Goal: Book appointment/travel/reservation

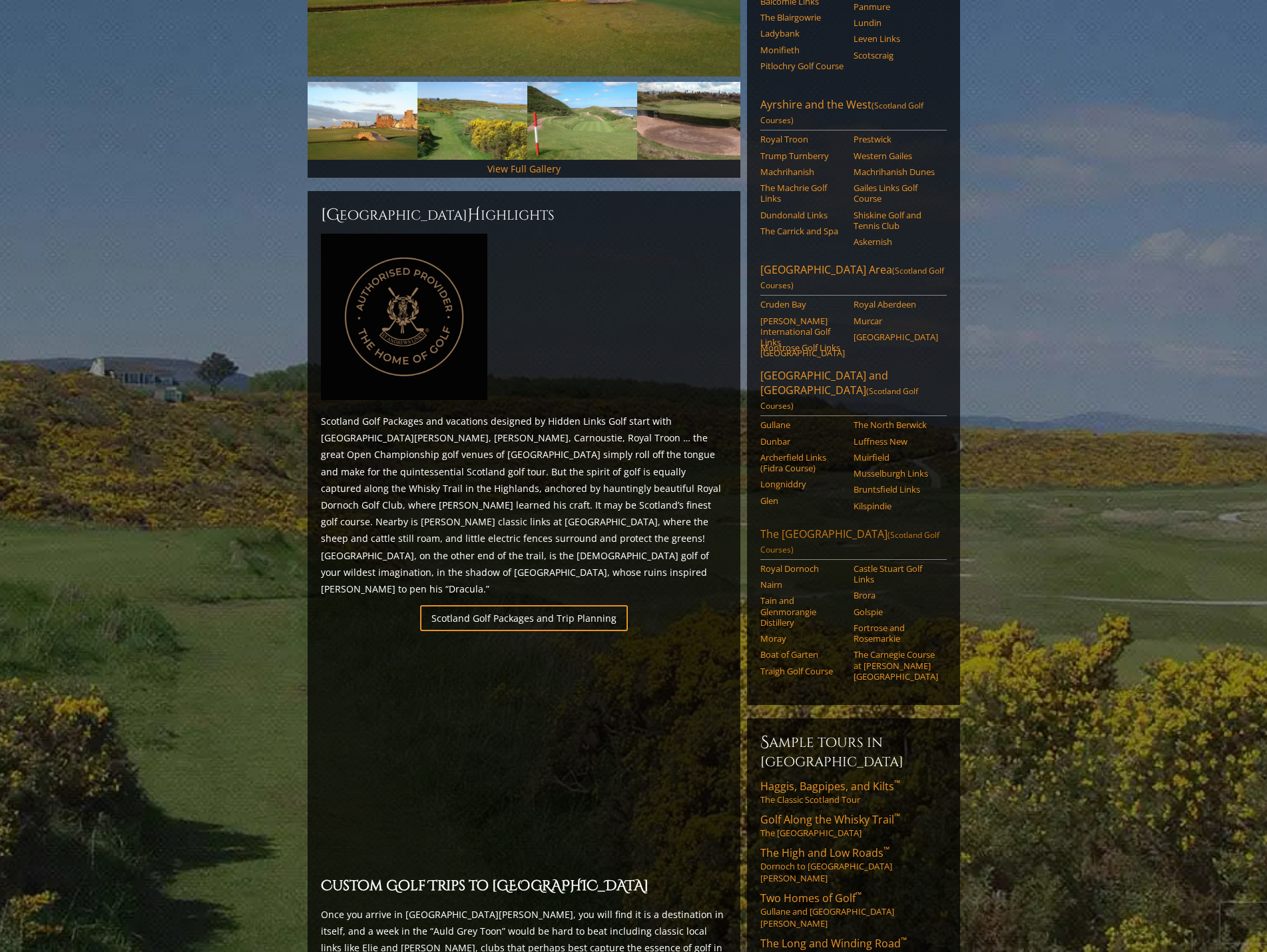
scroll to position [400, 0]
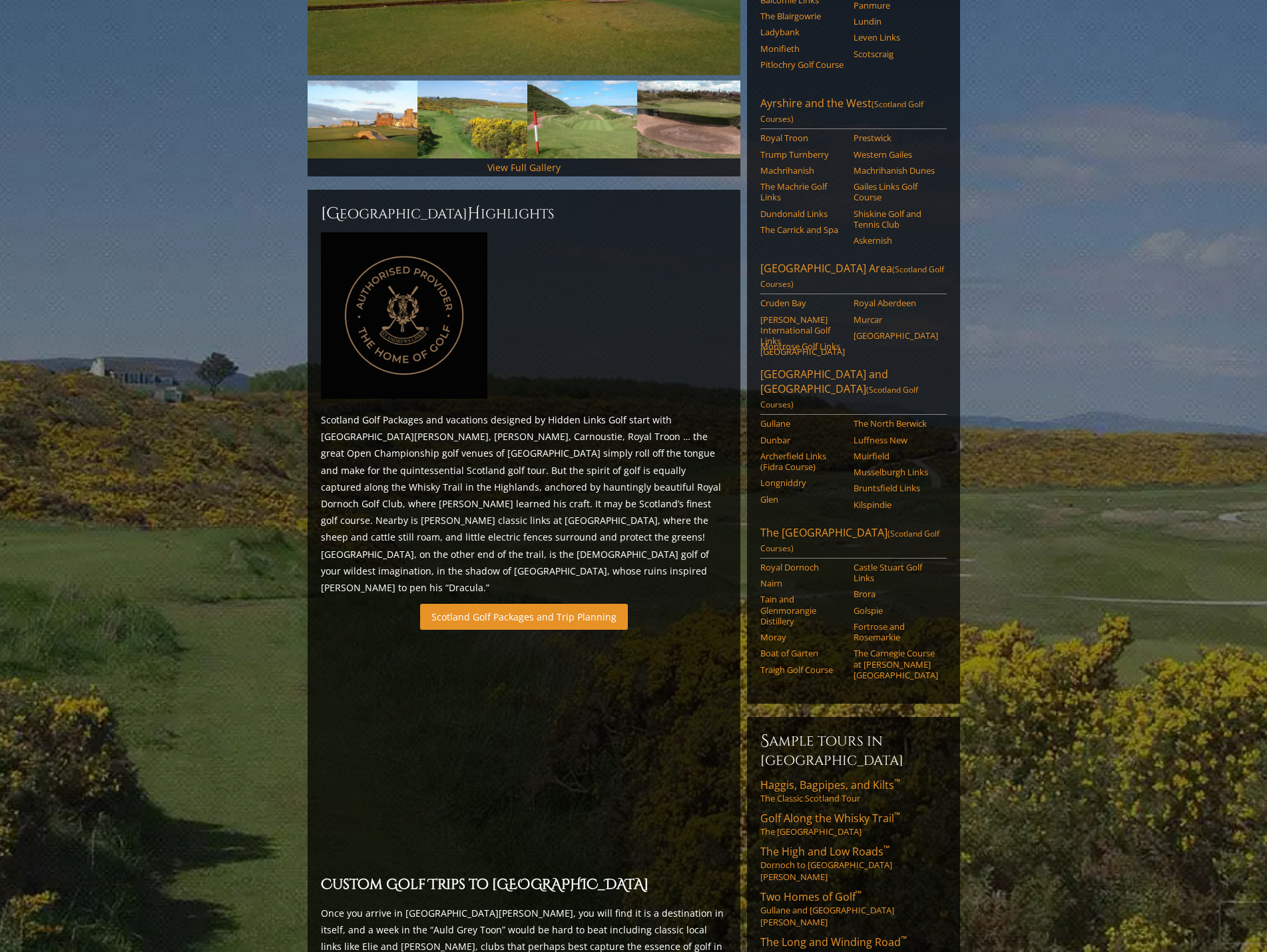
click at [595, 604] on link "Scotland Golf Packages and Trip Planning" at bounding box center [523, 617] width 208 height 26
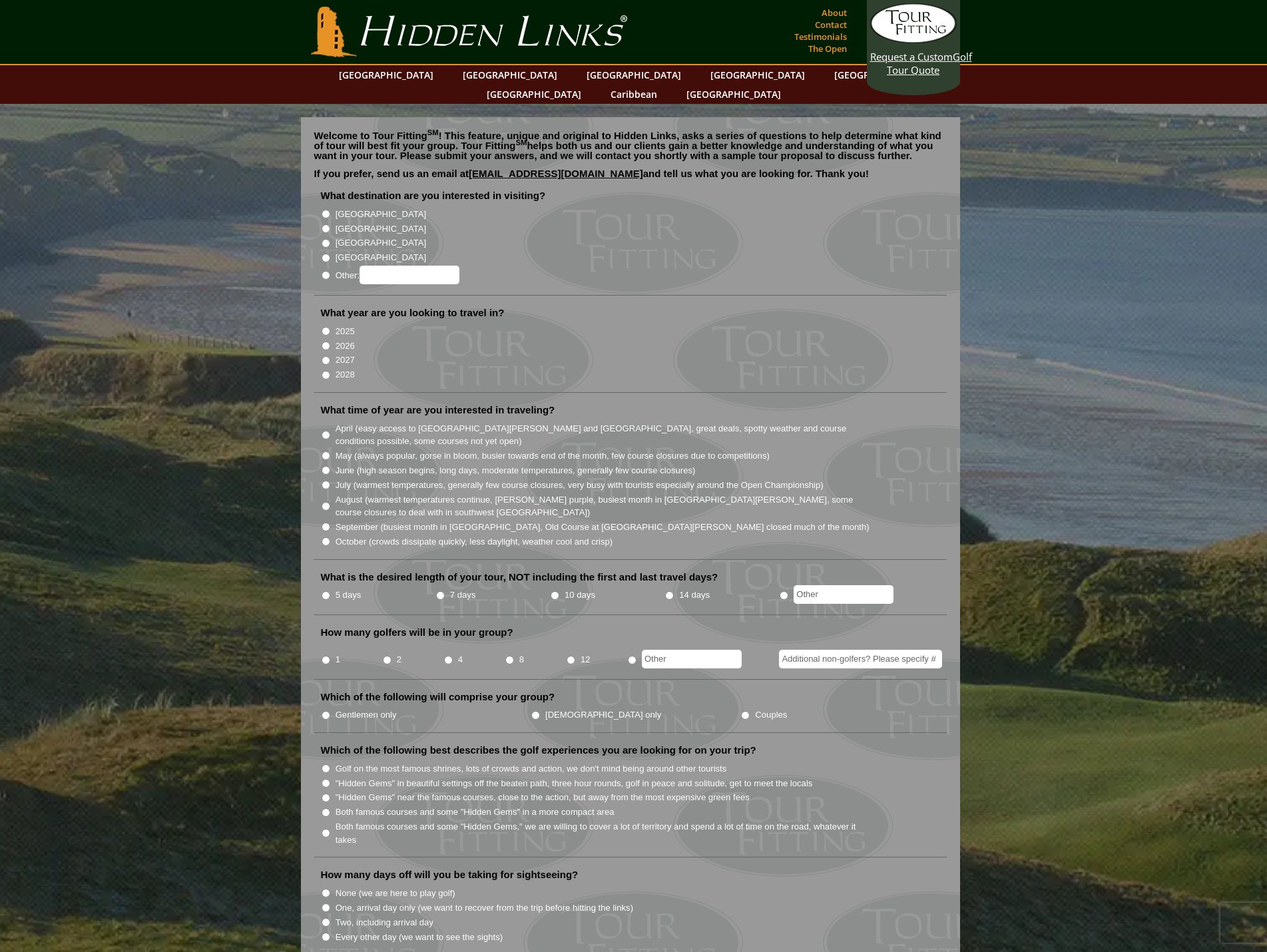
click at [327, 225] on input "[GEOGRAPHIC_DATA]" at bounding box center [326, 229] width 9 height 9
radio input "true"
click at [327, 341] on input "2026" at bounding box center [326, 346] width 9 height 9
radio input "true"
click at [327, 502] on input "August (warmest temperatures continue, heather bright purple, busiest month in …" at bounding box center [326, 506] width 9 height 9
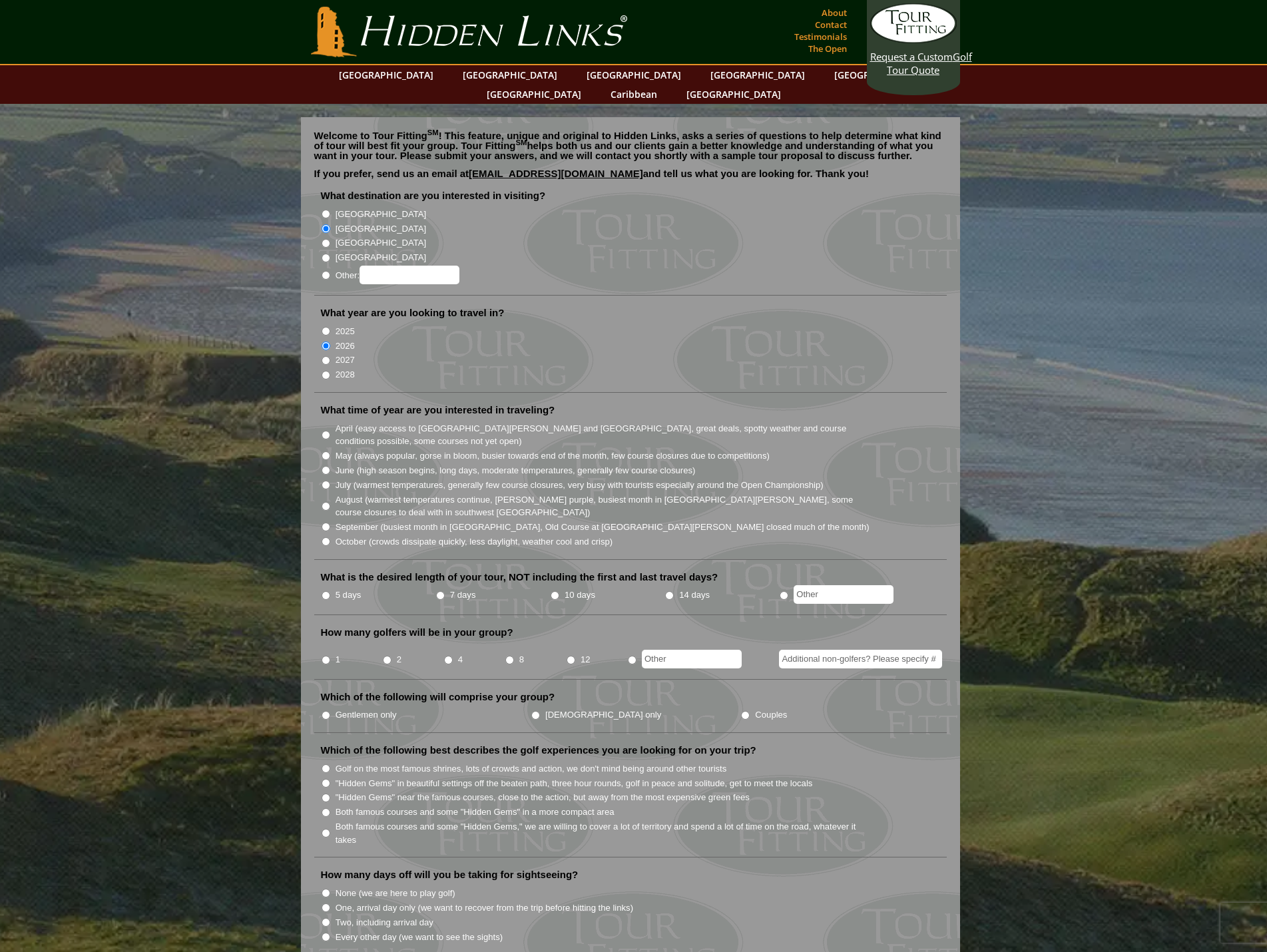
radio input "true"
click at [326, 519] on li "September (busiest month in Ireland, Old Course at St. Andrews closed much of t…" at bounding box center [635, 526] width 630 height 15
click at [327, 523] on input "September (busiest month in Ireland, Old Course at St. Andrews closed much of t…" at bounding box center [326, 527] width 9 height 9
radio input "true"
click at [327, 591] on input "5 days" at bounding box center [326, 596] width 9 height 9
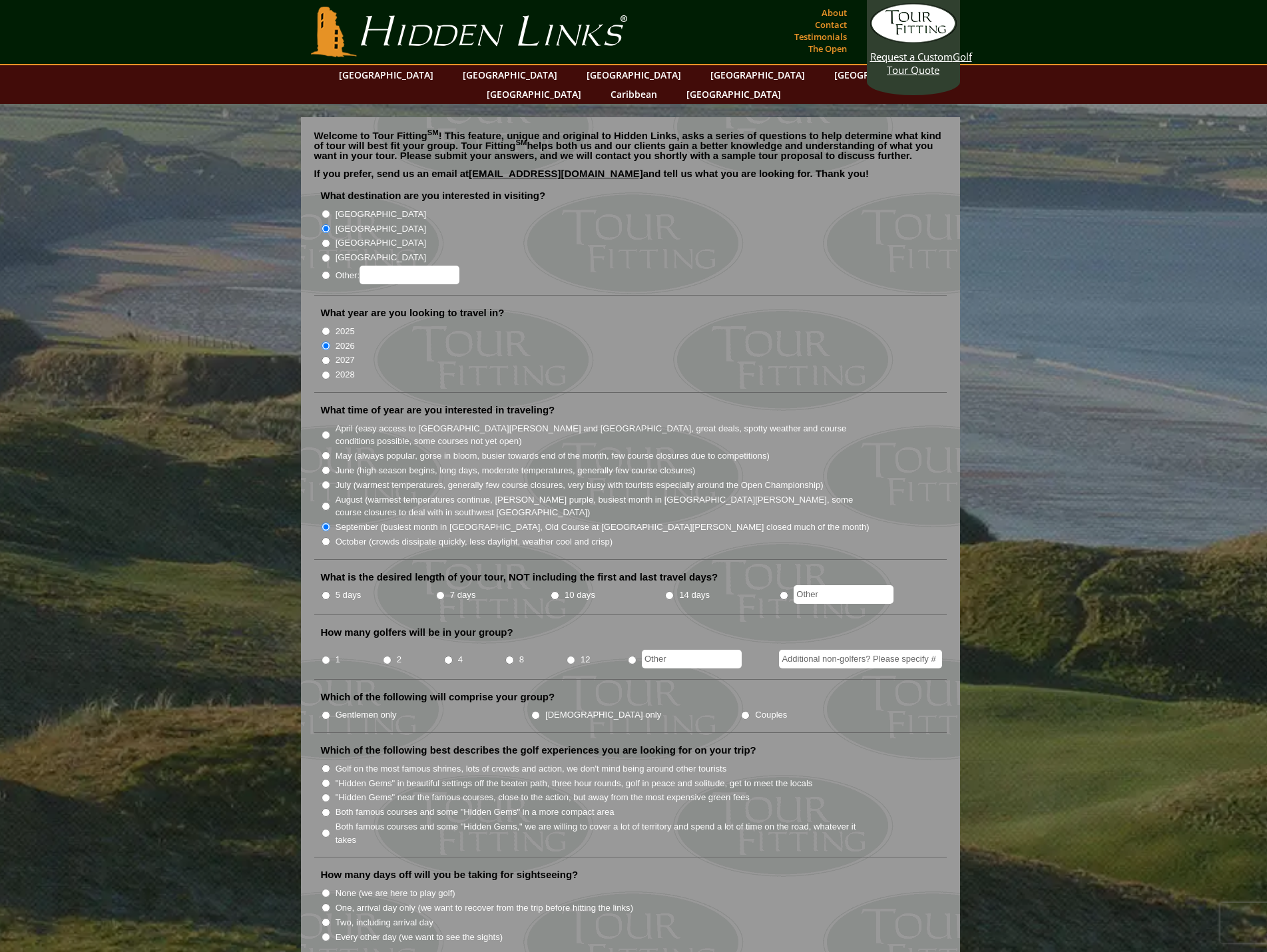
radio input "true"
click at [388, 656] on input "2" at bounding box center [388, 660] width 9 height 9
radio input "true"
click at [322, 711] on input "Gentlemen only" at bounding box center [326, 715] width 9 height 9
radio input "true"
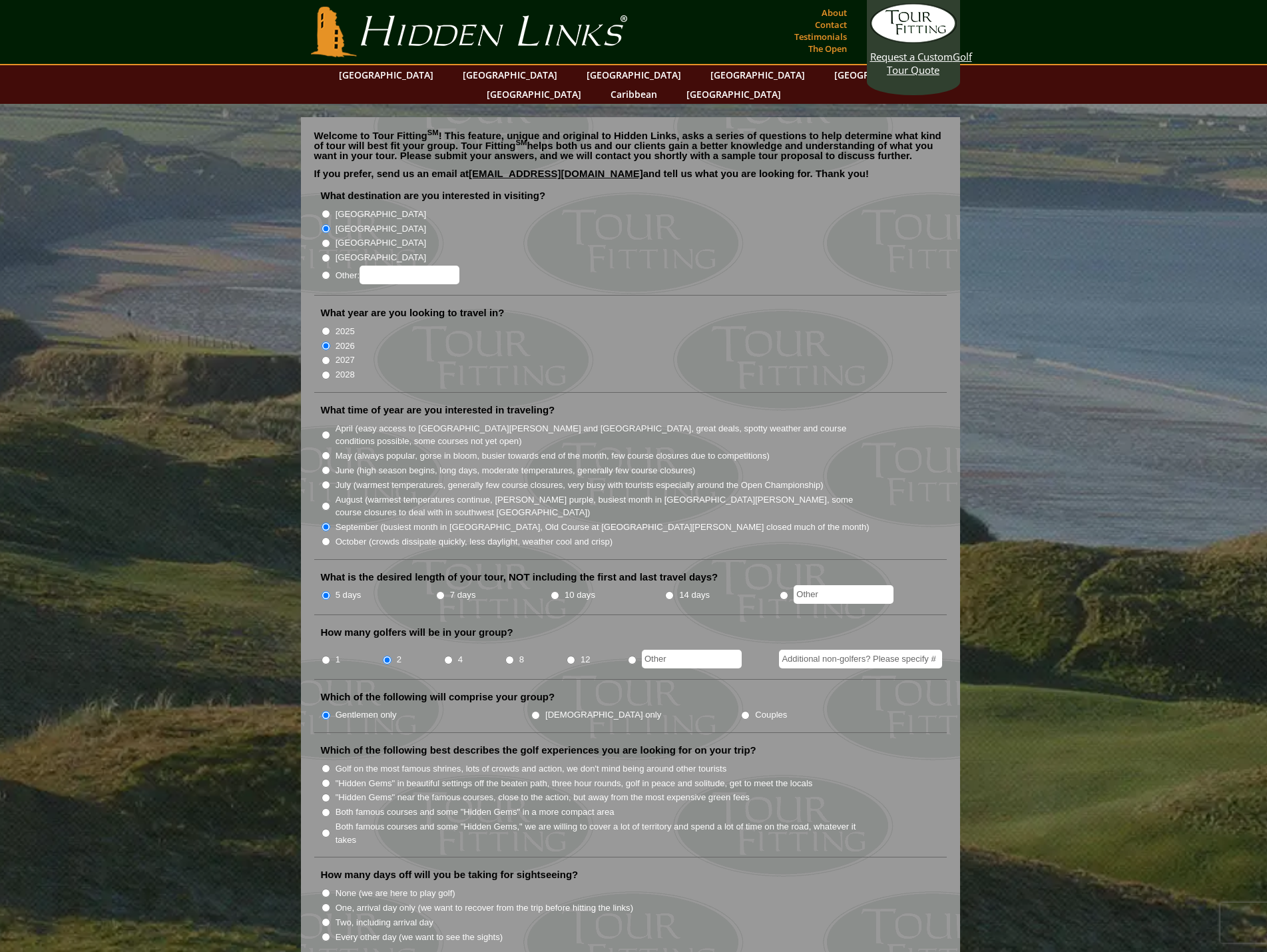
click at [324, 829] on input "Both famous courses and some "Hidden Gems," we are willing to cover a lot of te…" at bounding box center [326, 834] width 9 height 9
radio input "true"
click at [329, 889] on input "None (we are here to play golf)" at bounding box center [326, 894] width 9 height 9
radio input "true"
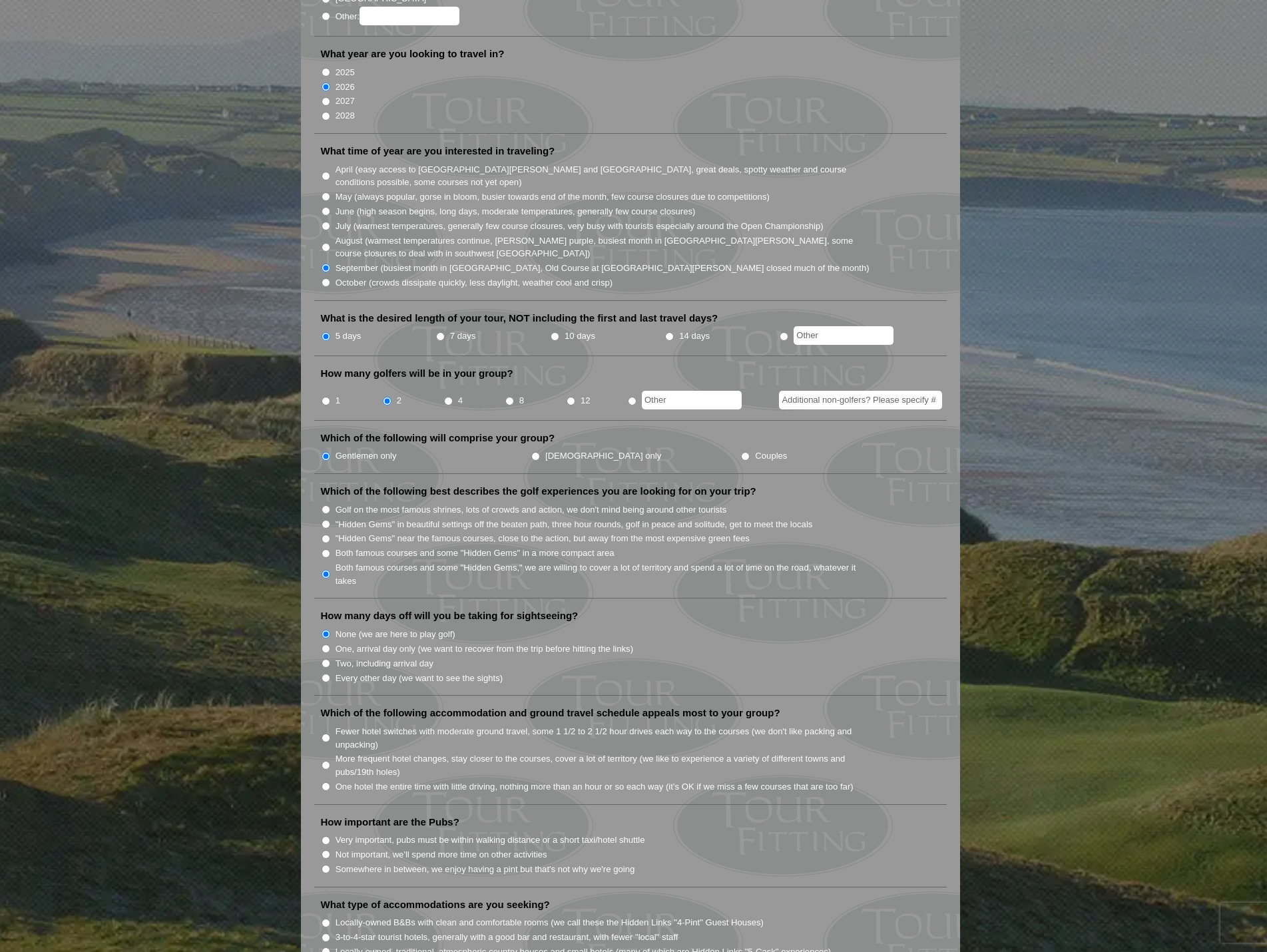
scroll to position [267, 0]
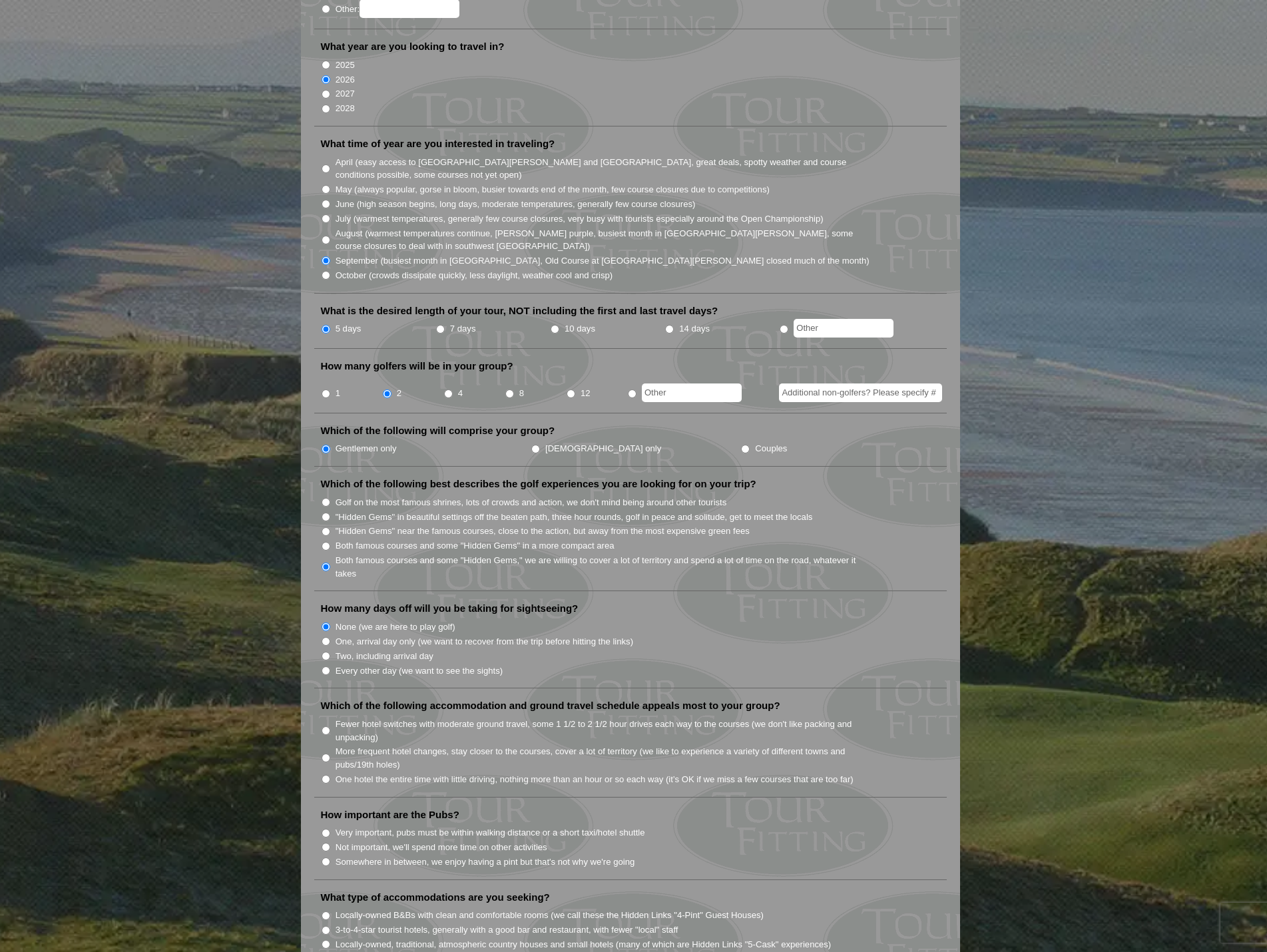
click at [325, 753] on input "More frequent hotel changes, stay closer to the courses, cover a lot of territo…" at bounding box center [326, 758] width 9 height 9
radio input "true"
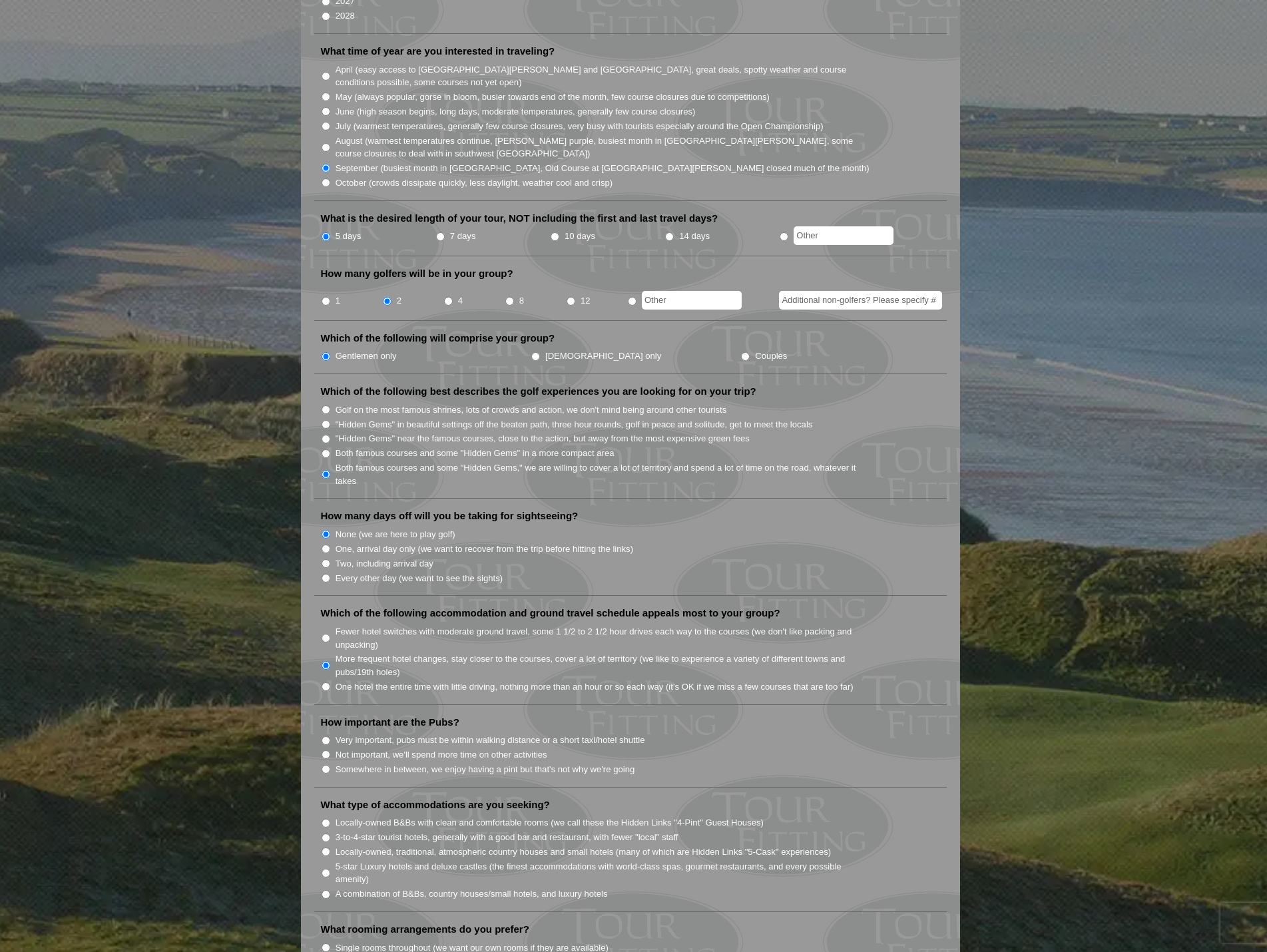
scroll to position [400, 0]
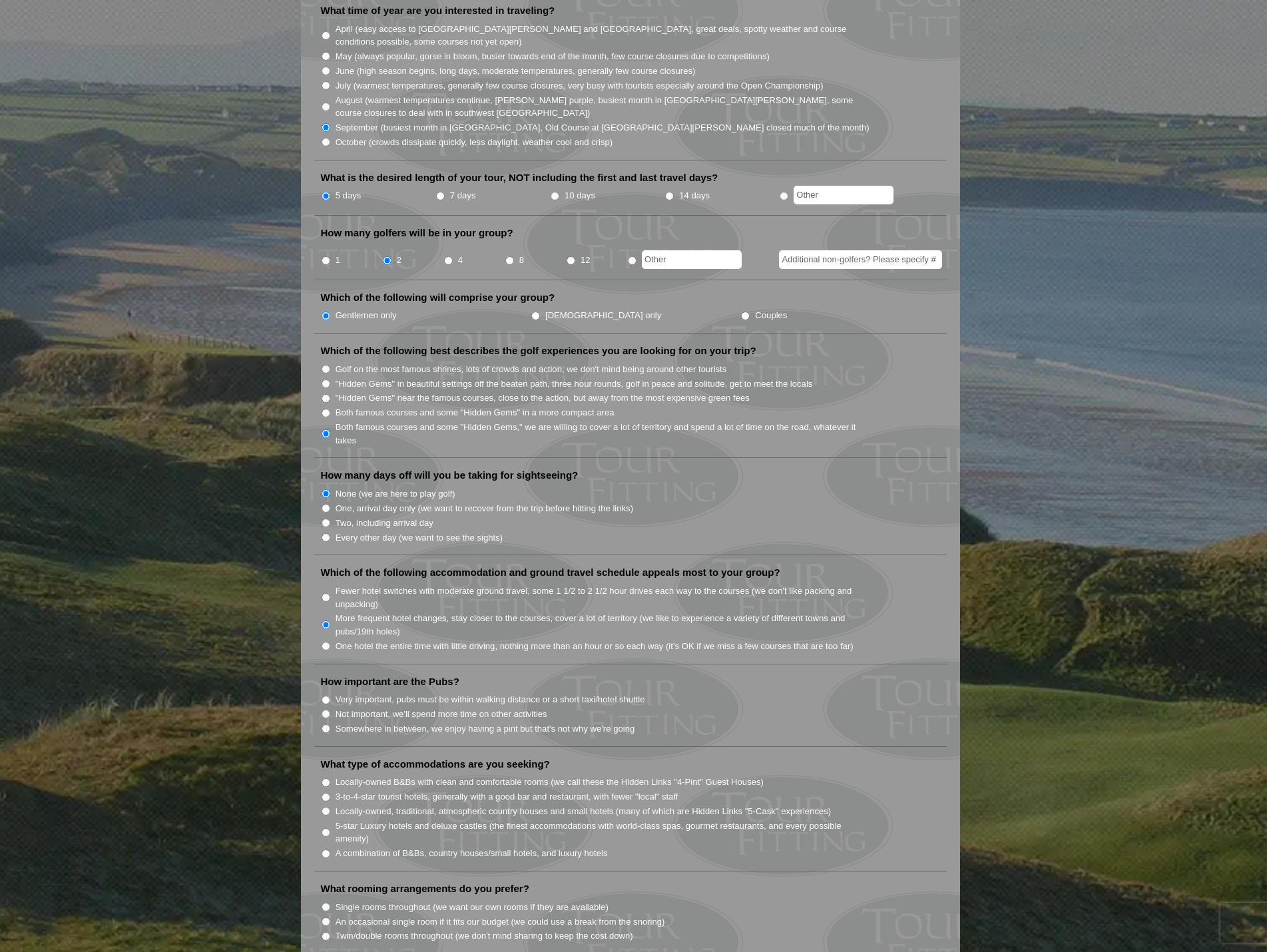
click at [324, 696] on input "Very important, pubs must be within walking distance or a short taxi/hotel shut…" at bounding box center [326, 700] width 9 height 9
radio input "true"
click at [328, 725] on input "Somewhere in between, we enjoy having a pint but that's not why we're going" at bounding box center [326, 729] width 9 height 9
radio input "true"
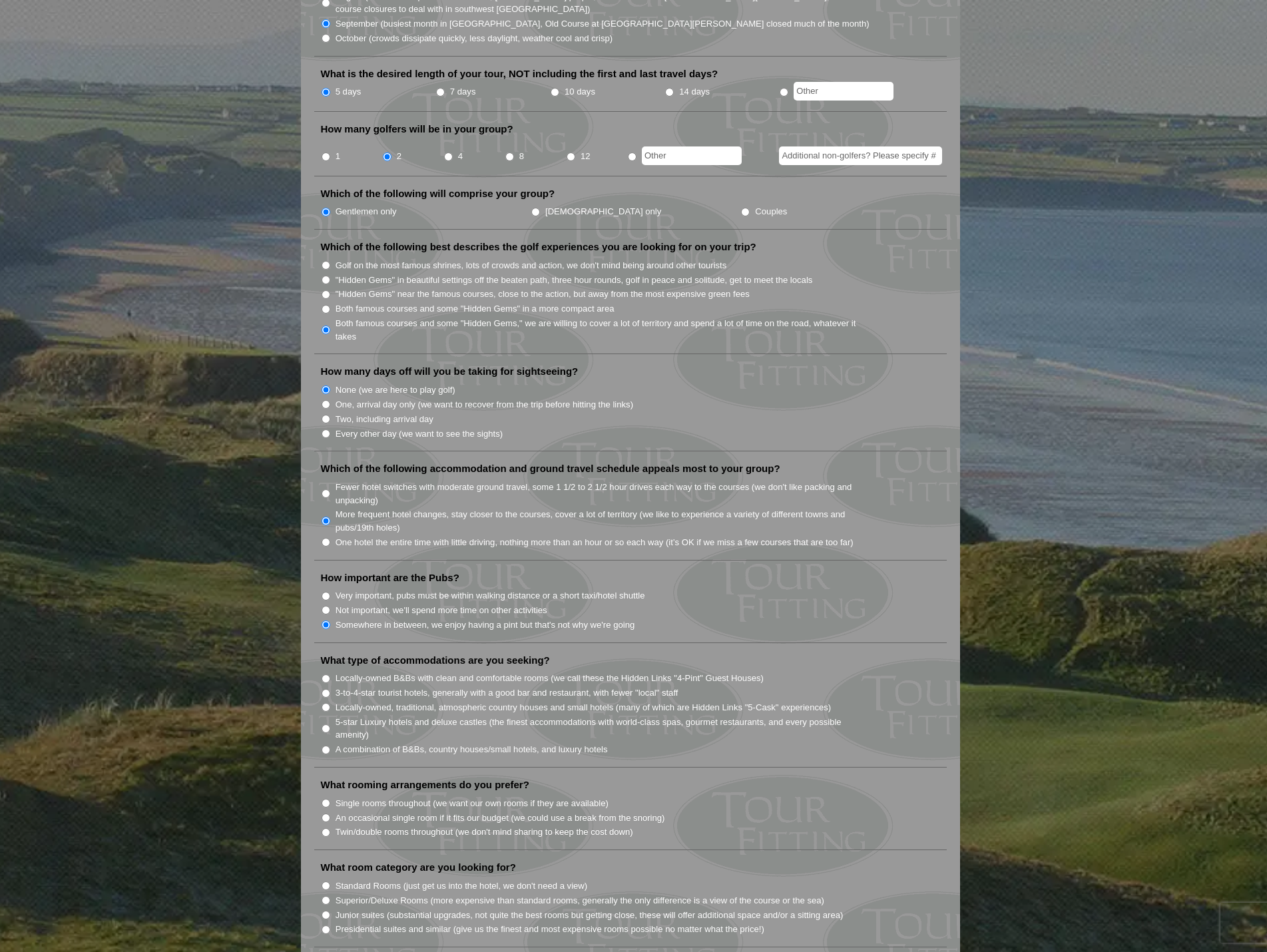
scroll to position [533, 0]
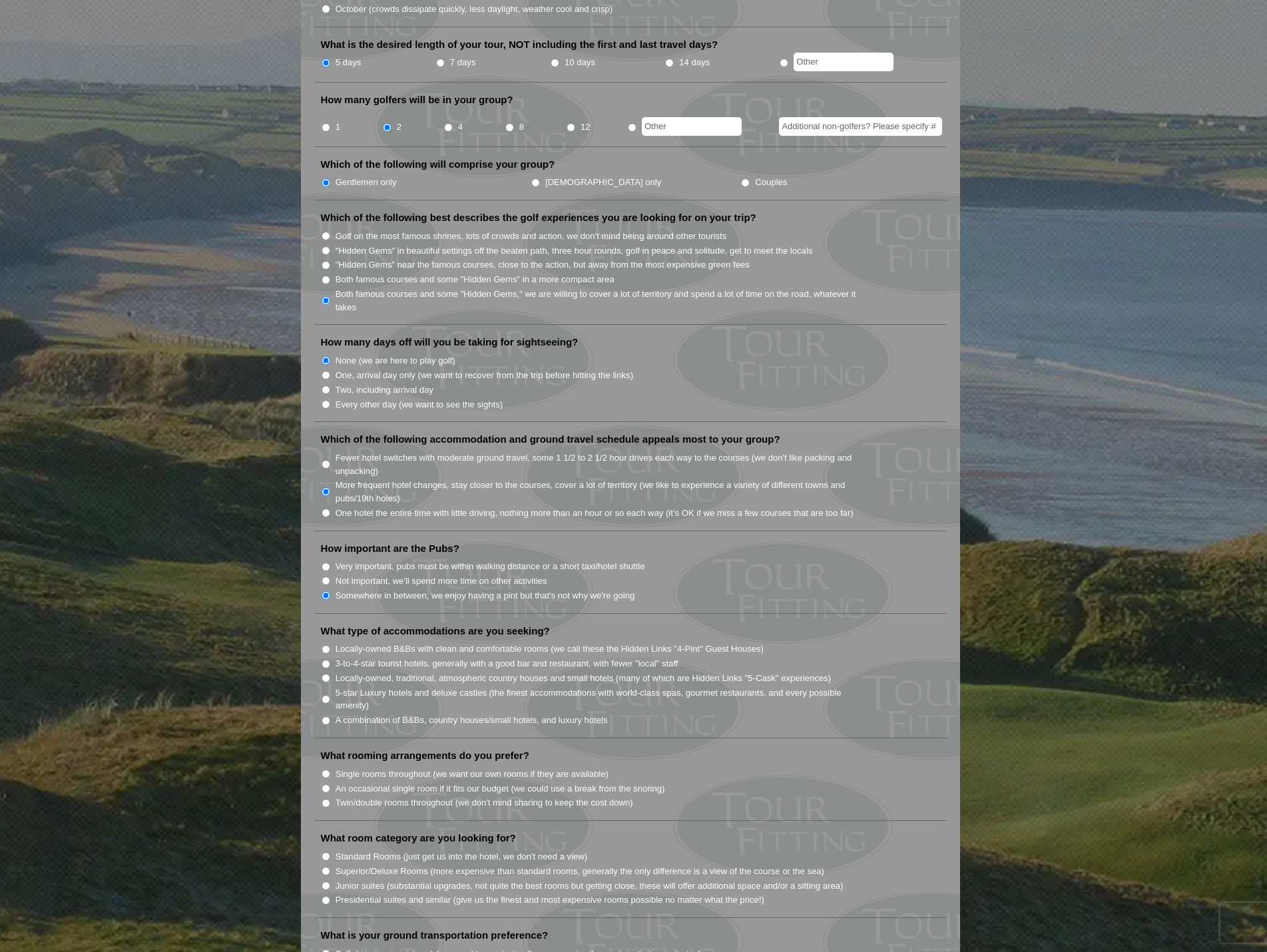
click at [326, 717] on input "A combination of B&Bs, country houses/small hotels, and luxury hotels" at bounding box center [326, 721] width 9 height 9
radio input "true"
click at [324, 641] on li "Locally-owned B&Bs with clean and comfortable rooms (we call these the Hidden L…" at bounding box center [635, 648] width 630 height 15
click at [325, 674] on input "Locally-owned, traditional, atmospheric country houses and small hotels (many o…" at bounding box center [326, 679] width 9 height 9
radio input "true"
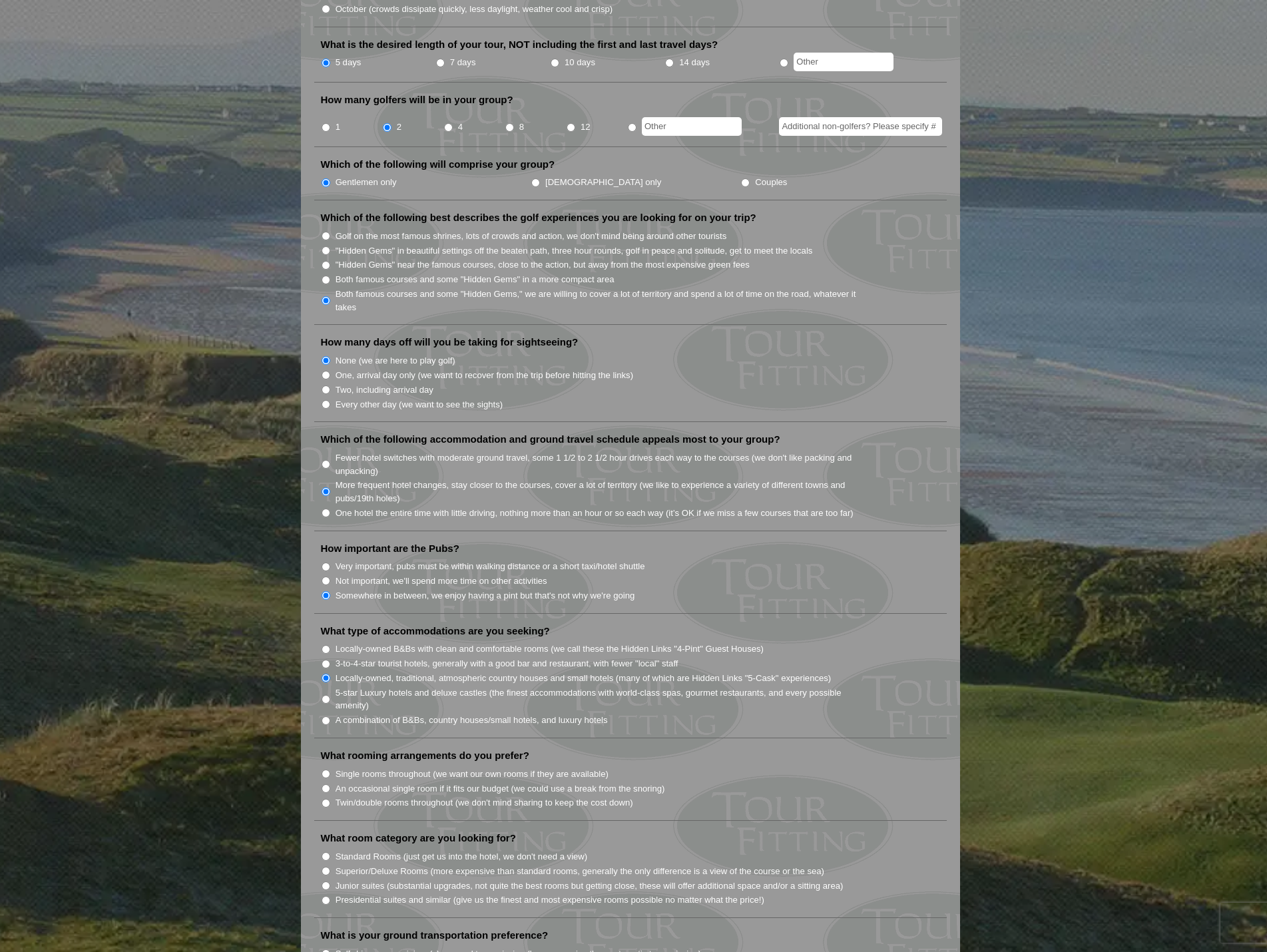
scroll to position [599, 0]
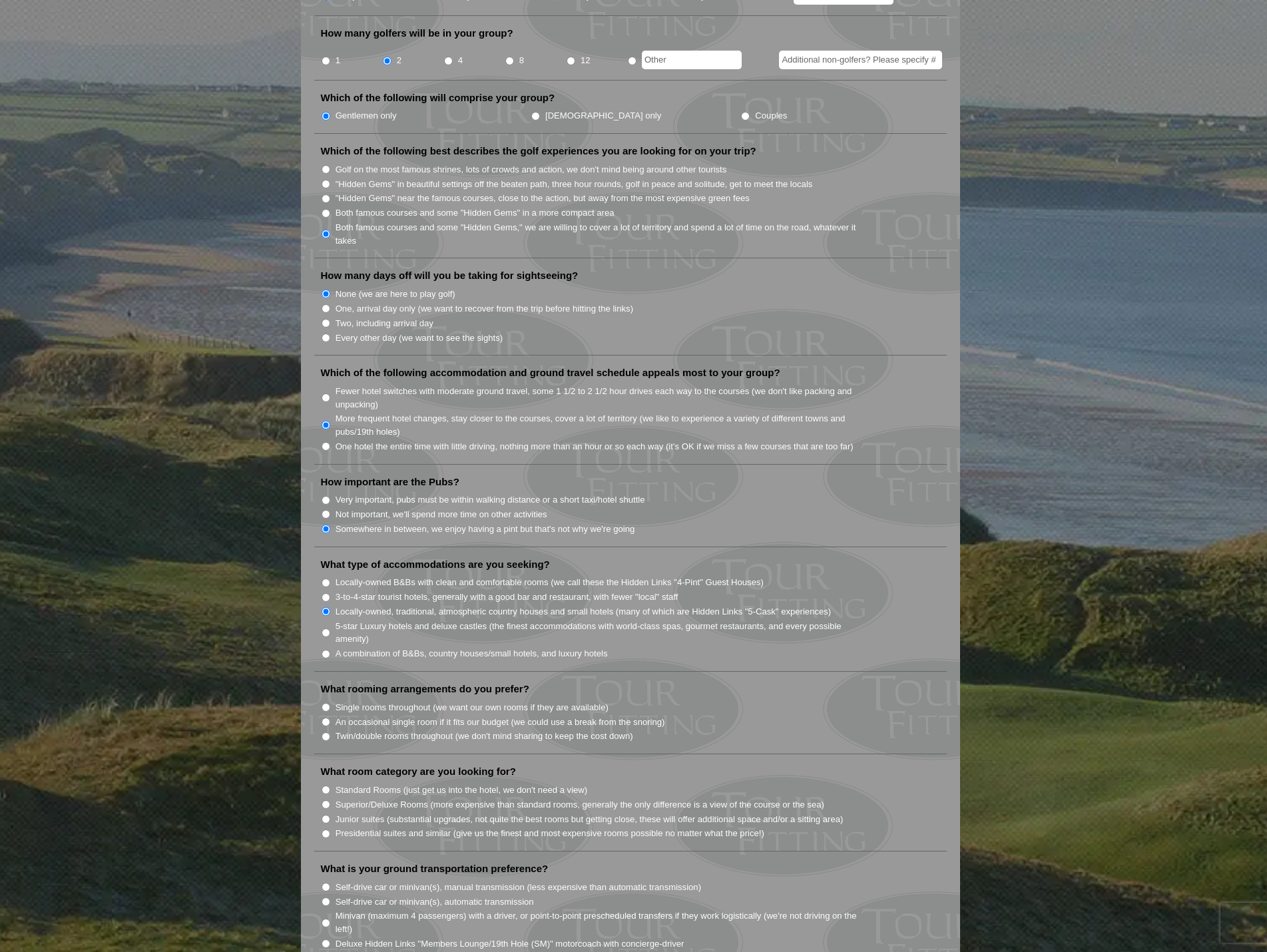
click at [327, 718] on input "An occasional single room if it fits our budget (we could use a break from the …" at bounding box center [326, 722] width 9 height 9
radio input "true"
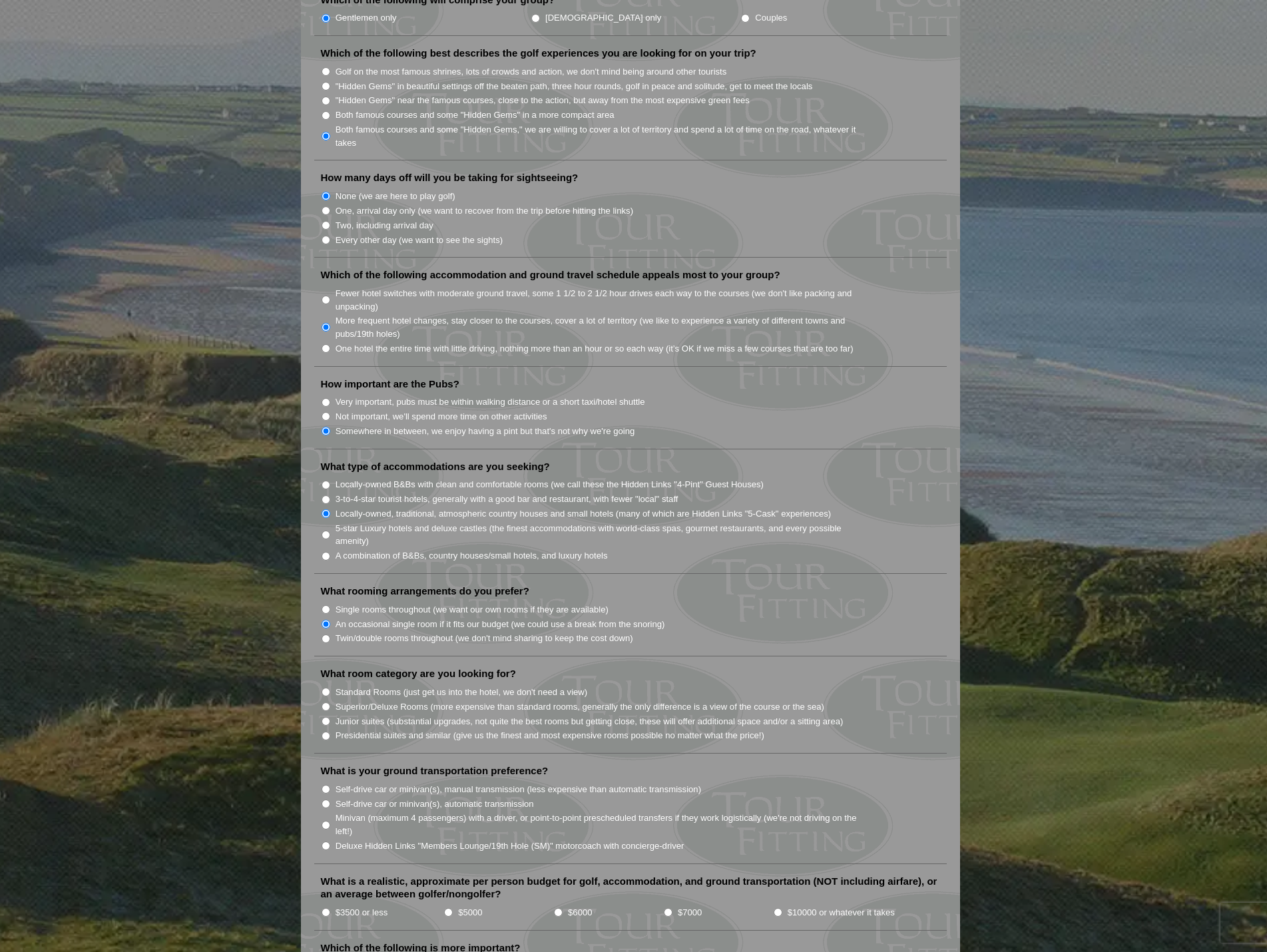
scroll to position [733, 0]
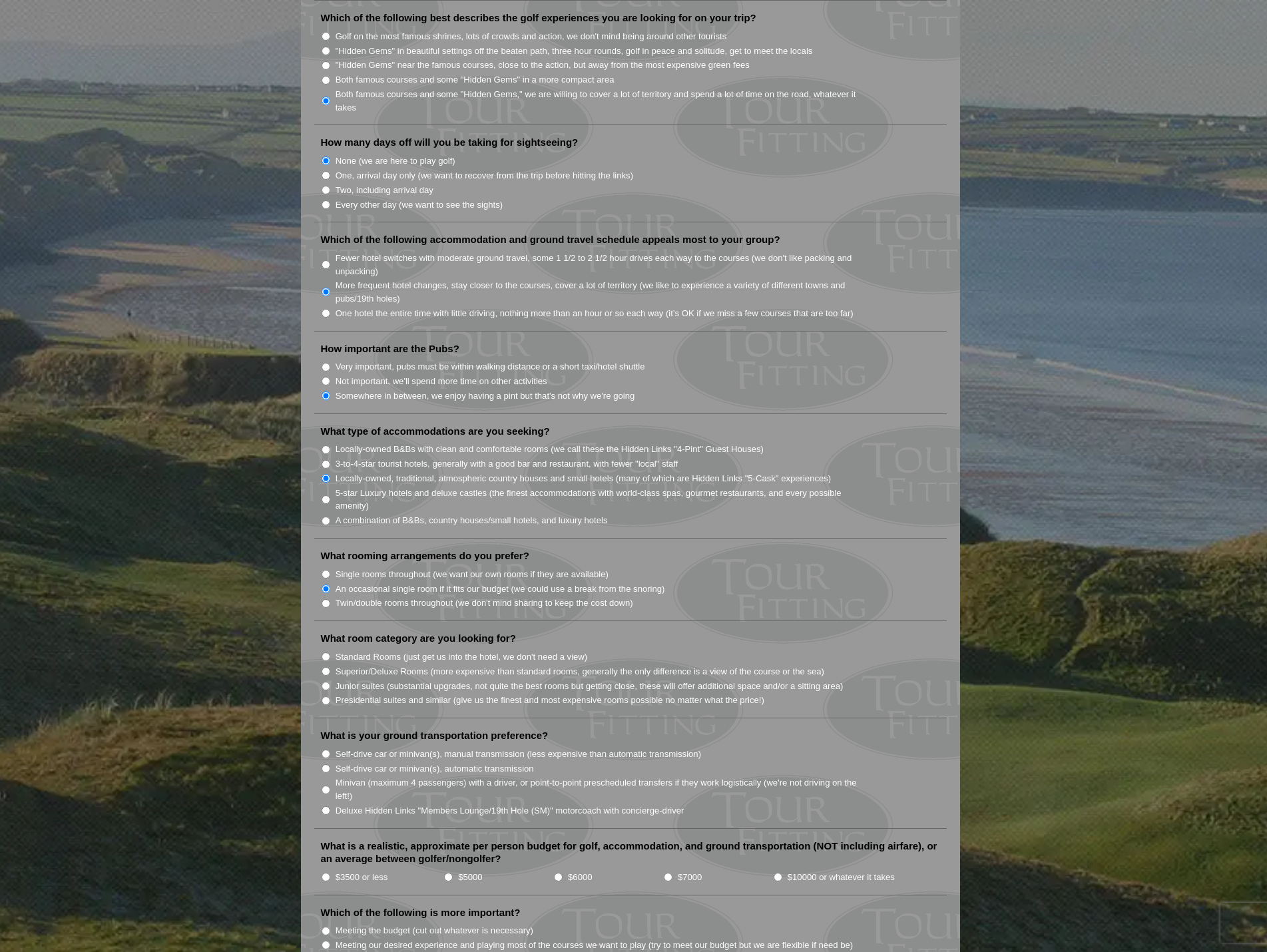
click at [325, 667] on input "Superior/Deluxe Rooms (more expensive than standard rooms, generally the only d…" at bounding box center [326, 672] width 9 height 9
radio input "true"
click at [324, 652] on input "Standard Rooms (just get us into the hotel, we don't need a view)" at bounding box center [326, 657] width 9 height 9
radio input "true"
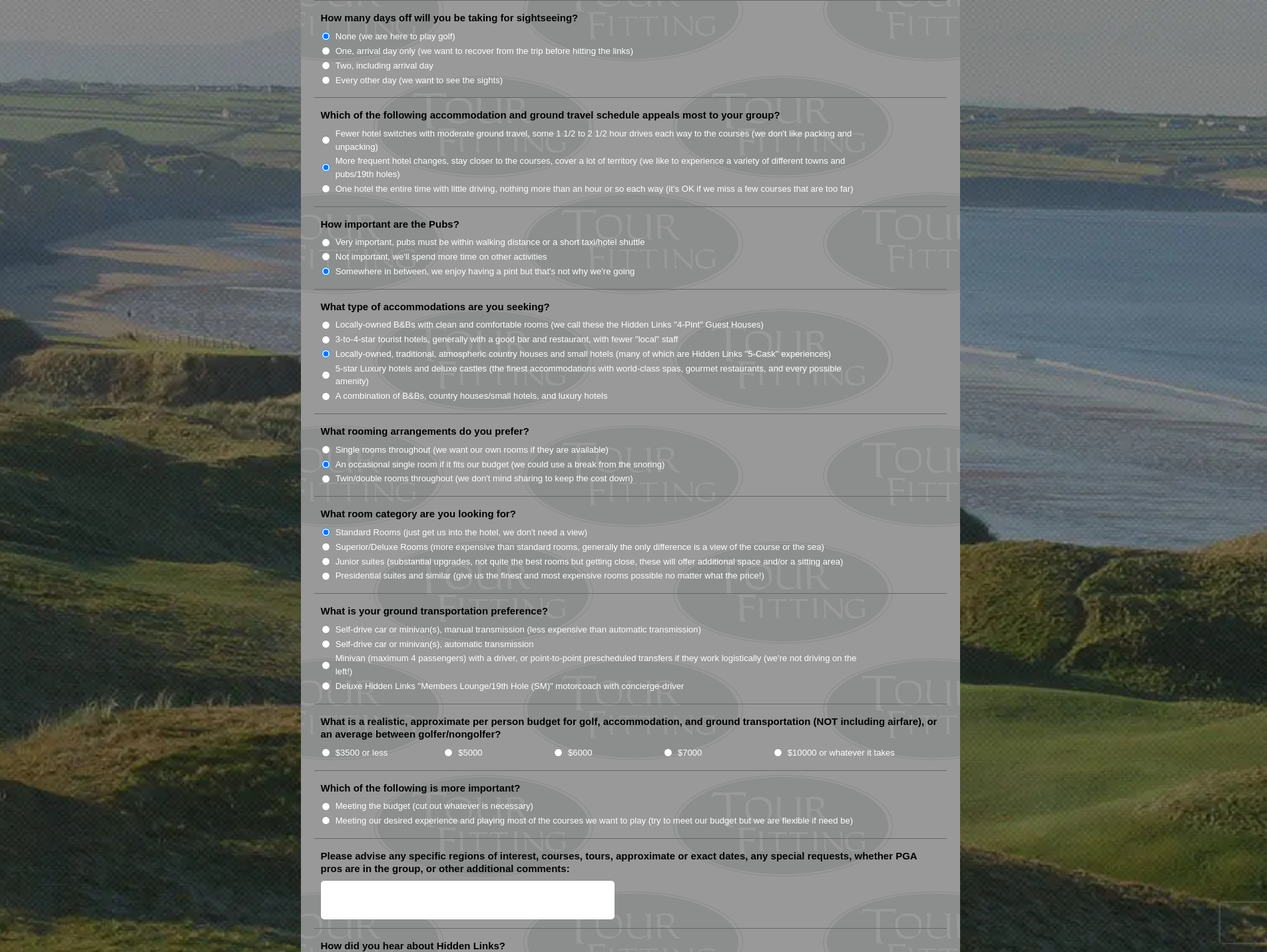
scroll to position [866, 0]
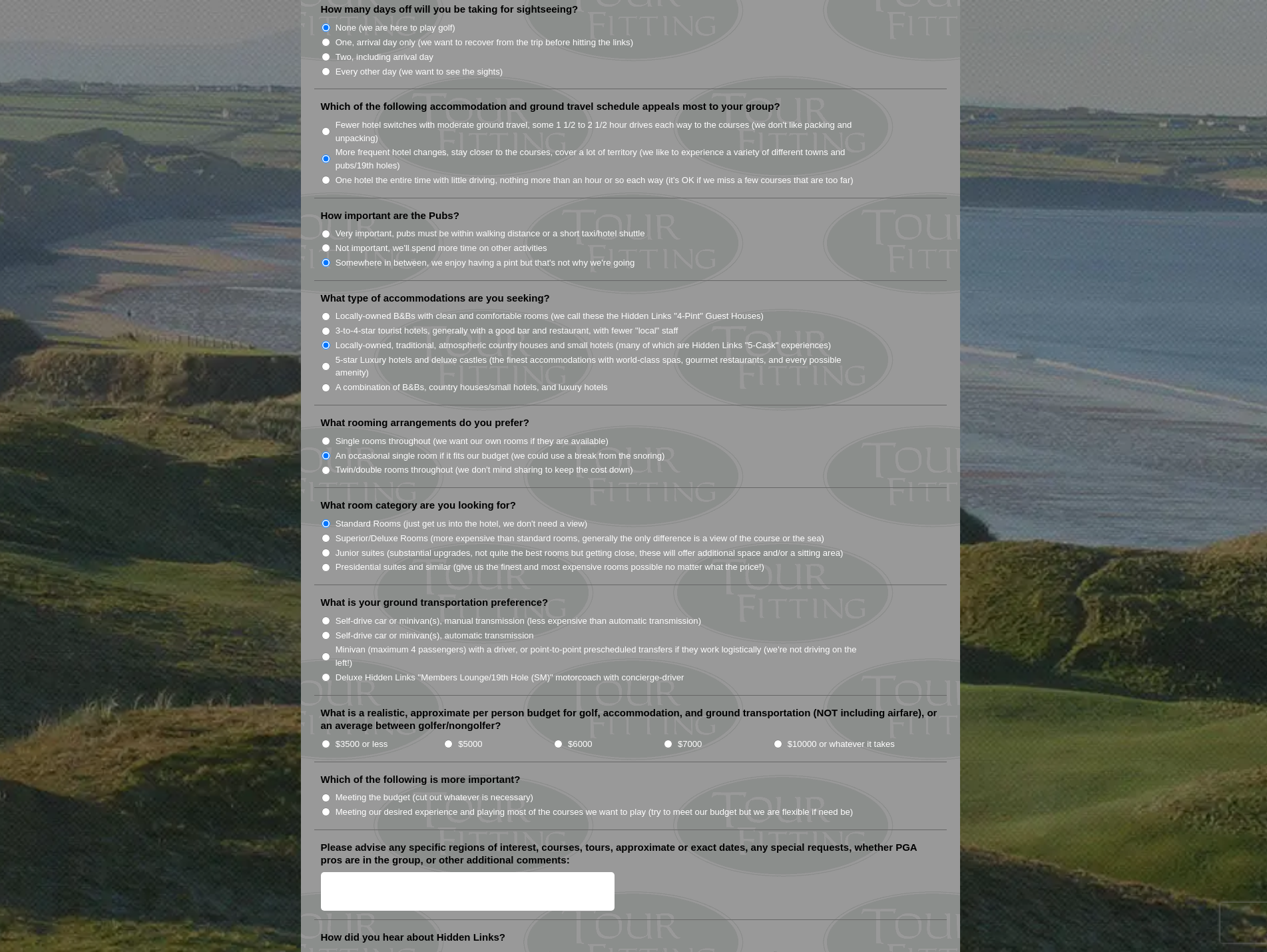
click at [327, 617] on input "Self-drive car or minivan(s), manual transmission (less expensive than automati…" at bounding box center [326, 621] width 9 height 9
radio input "true"
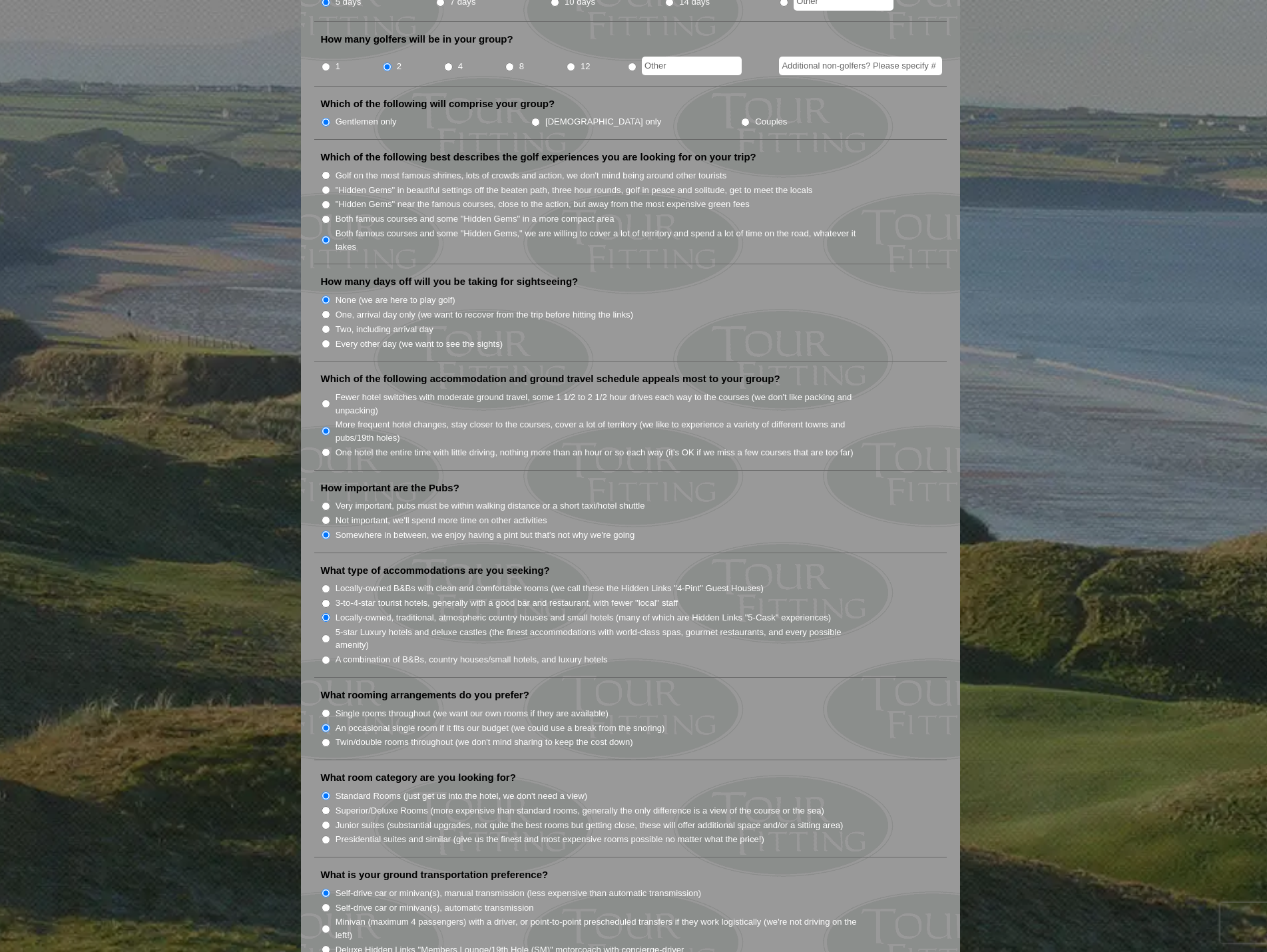
scroll to position [0, 0]
